Goal: Entertainment & Leisure: Consume media (video, audio)

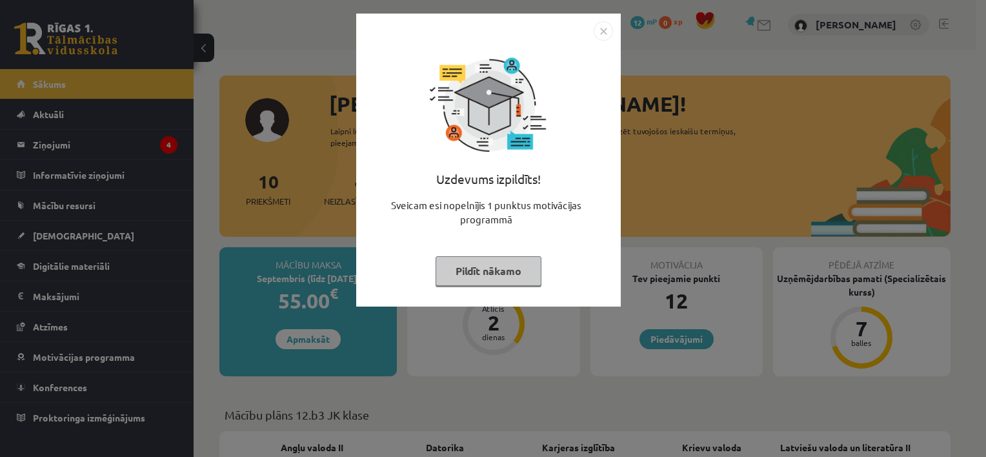
click at [483, 275] on button "Pildīt nākamo" at bounding box center [489, 271] width 106 height 30
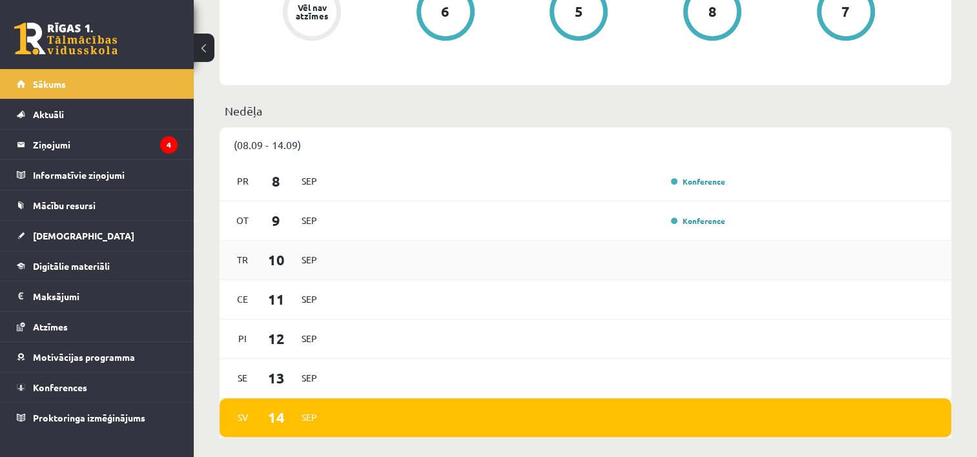
scroll to position [581, 0]
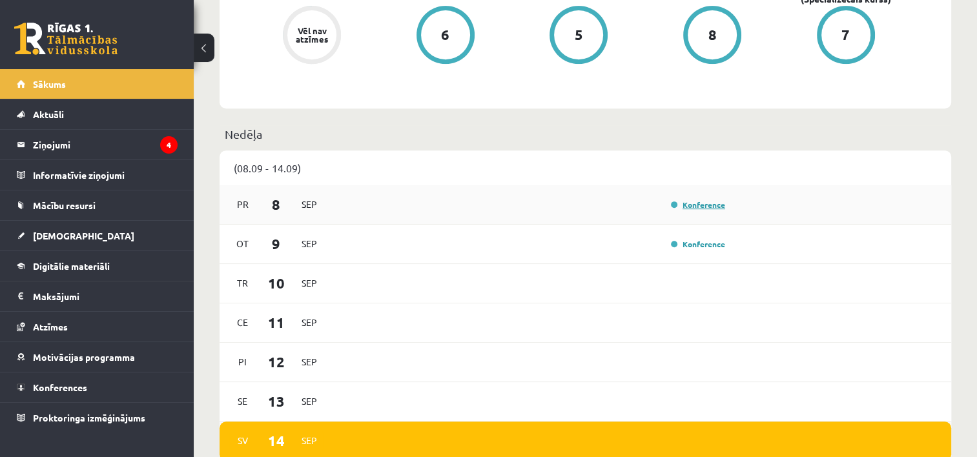
click at [702, 209] on link "Konference" at bounding box center [698, 204] width 54 height 10
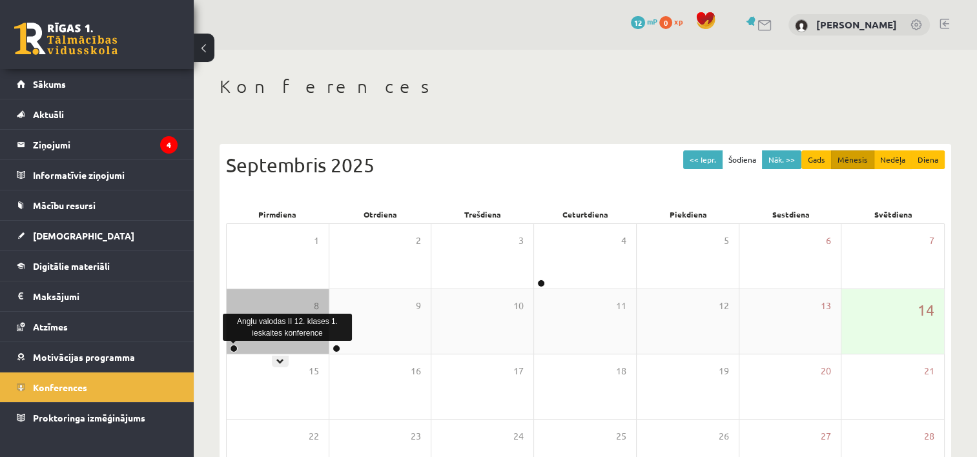
click at [234, 346] on link at bounding box center [234, 349] width 8 height 8
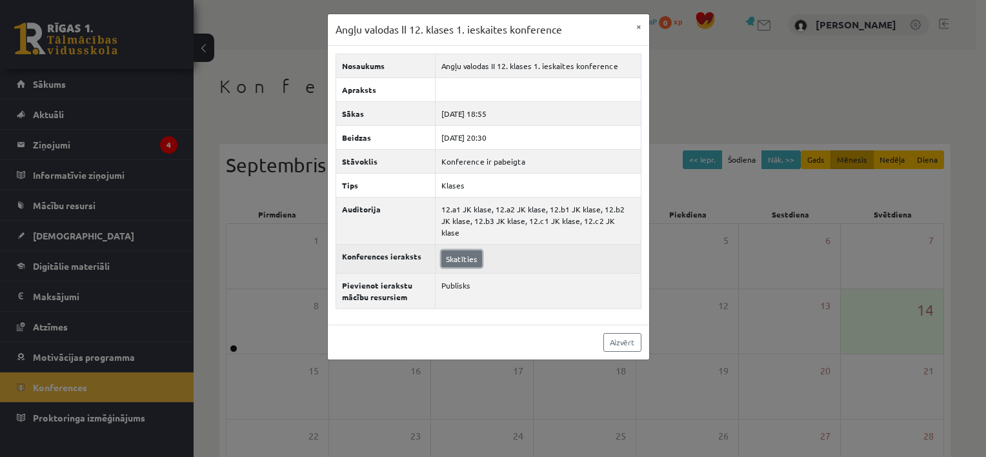
click at [468, 252] on link "Skatīties" at bounding box center [461, 258] width 41 height 17
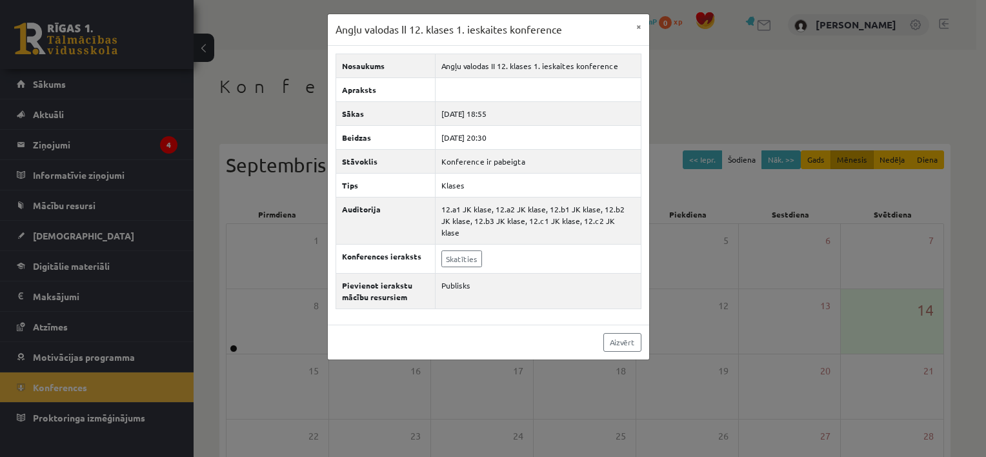
click at [700, 319] on div "Angļu valodas II 12. klases 1. [DEMOGRAPHIC_DATA] konference × Nosaukums Angļu …" at bounding box center [493, 228] width 986 height 457
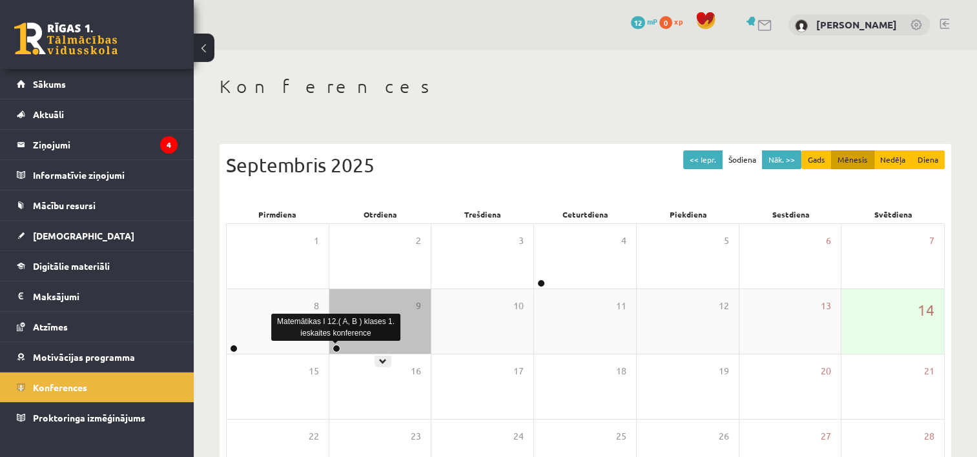
click at [333, 346] on link at bounding box center [336, 349] width 8 height 8
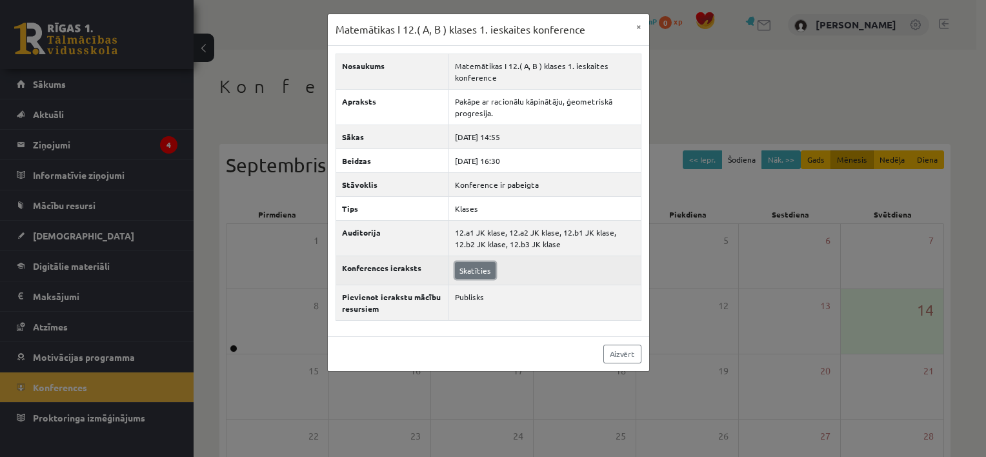
click at [467, 270] on link "Skatīties" at bounding box center [475, 270] width 41 height 17
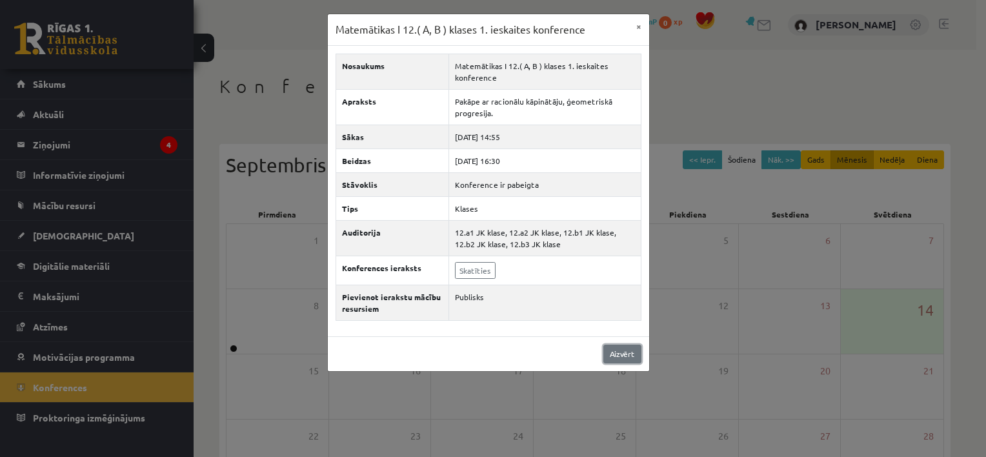
click at [607, 356] on link "Aizvērt" at bounding box center [622, 354] width 38 height 19
